Goal: Information Seeking & Learning: Understand process/instructions

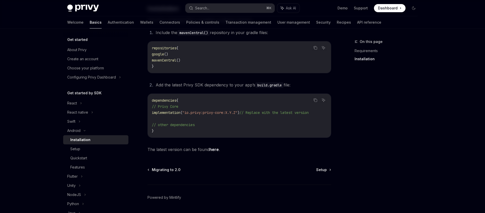
scroll to position [118, 0]
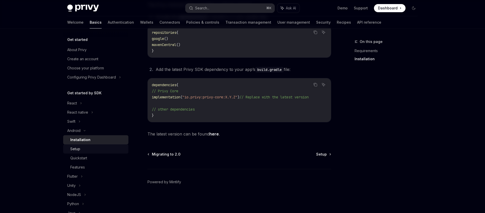
click at [90, 149] on div "Setup" at bounding box center [97, 149] width 55 height 6
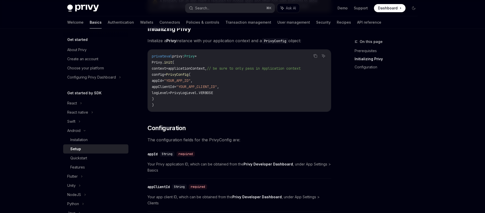
scroll to position [158, 0]
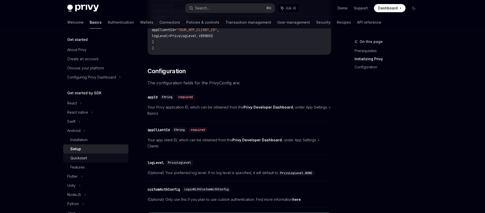
click at [93, 160] on div "Quickstart" at bounding box center [97, 158] width 55 height 6
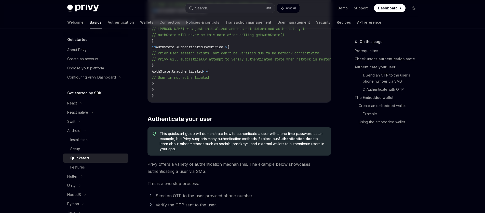
type textarea "*"
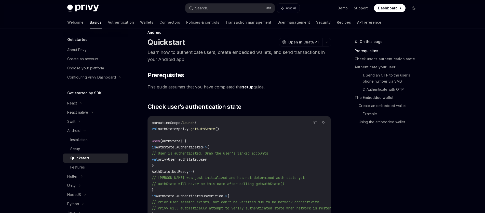
scroll to position [9, 0]
